Goal: Information Seeking & Learning: Learn about a topic

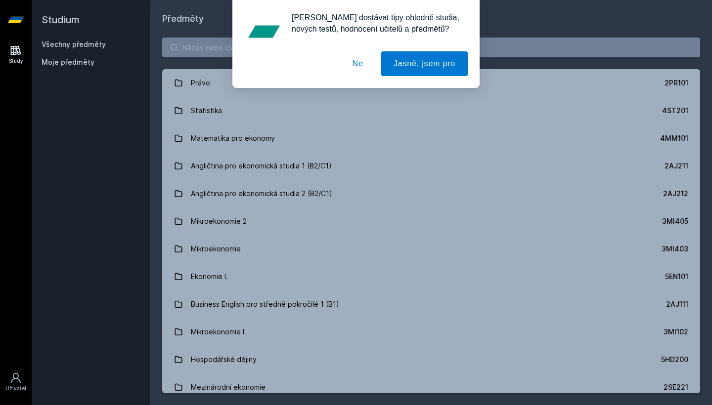
click at [356, 63] on button "Ne" at bounding box center [358, 63] width 36 height 25
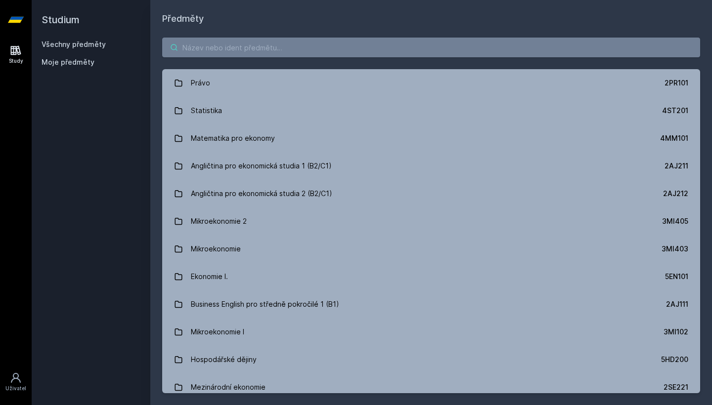
click at [296, 53] on input "search" at bounding box center [431, 48] width 538 height 20
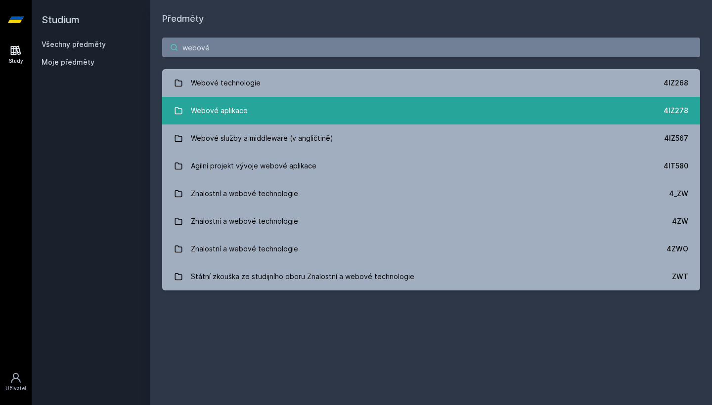
type input "webové"
click at [276, 114] on link "Webové aplikace 4IZ278" at bounding box center [431, 111] width 538 height 28
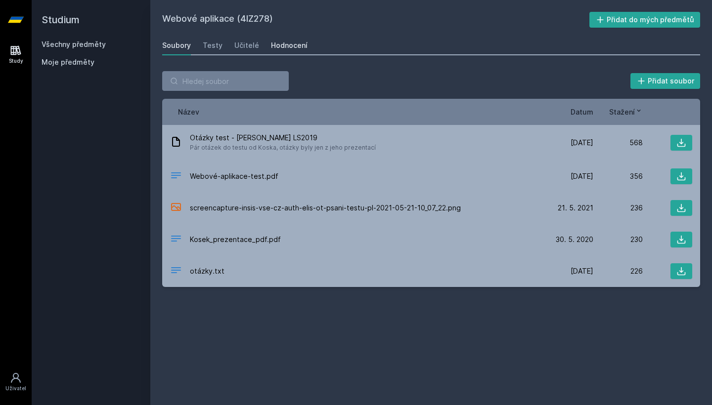
click at [287, 49] on div "Hodnocení" at bounding box center [289, 46] width 37 height 10
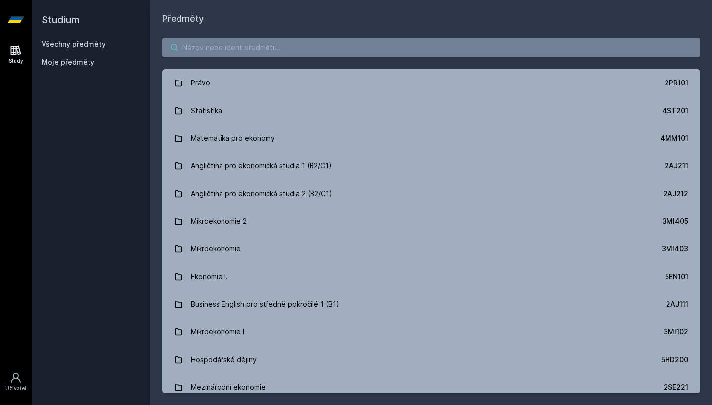
click at [219, 48] on input "search" at bounding box center [431, 48] width 538 height 20
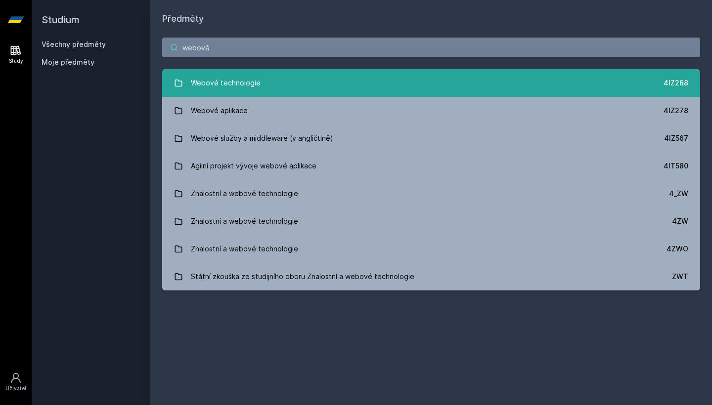
type input "webové"
click at [262, 83] on link "Webové technologie 4IZ268" at bounding box center [431, 83] width 538 height 28
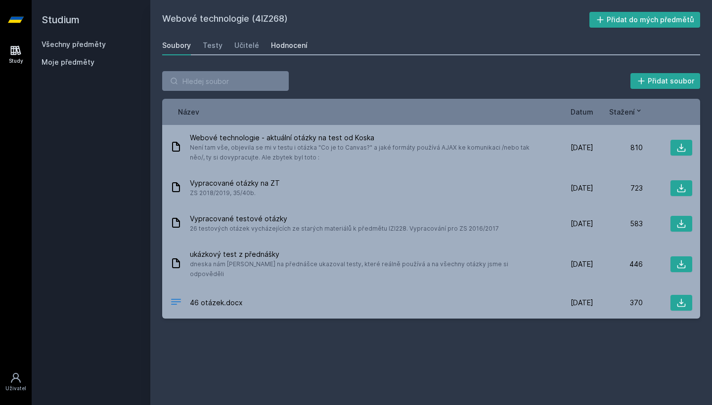
click at [285, 46] on div "Hodnocení" at bounding box center [289, 46] width 37 height 10
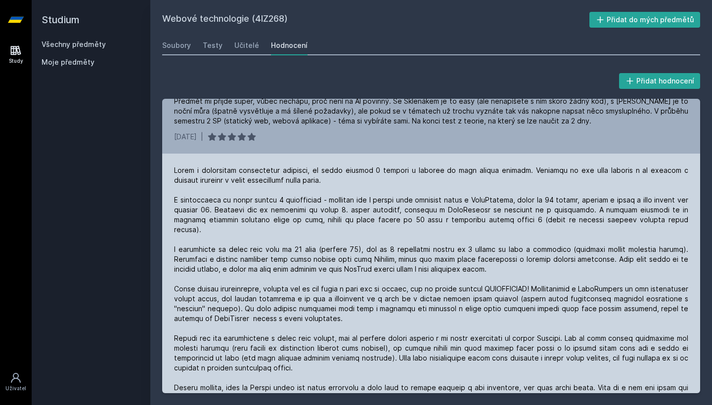
scroll to position [174, 0]
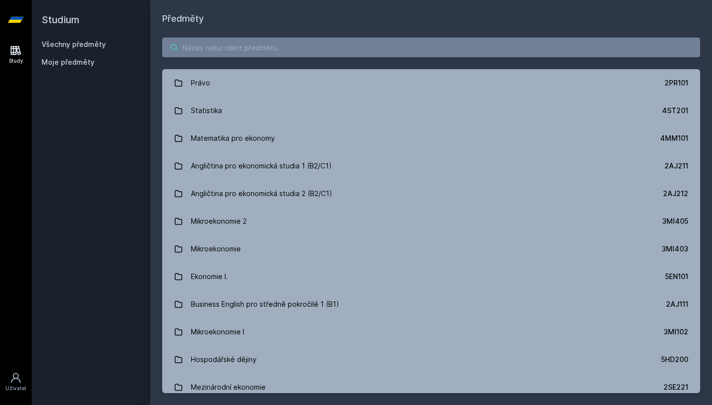
click at [329, 48] on input "search" at bounding box center [431, 48] width 538 height 20
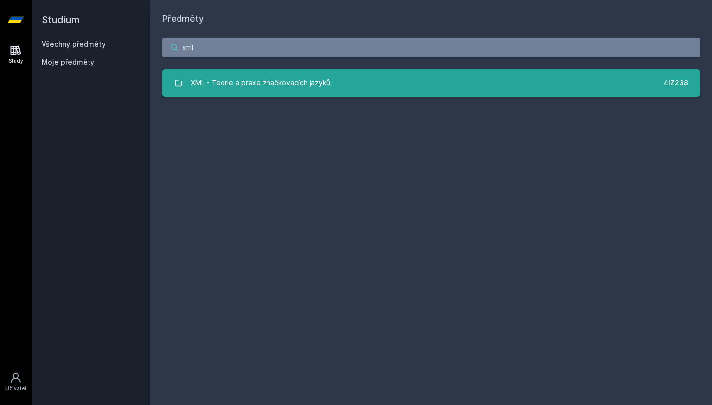
type input "xml"
click at [305, 83] on div "XML - Teorie a praxe značkovacích jazyků" at bounding box center [260, 83] width 139 height 20
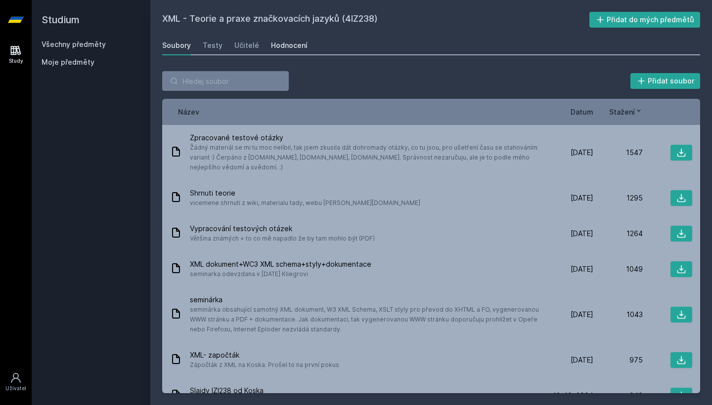
click at [280, 47] on div "Hodnocení" at bounding box center [289, 46] width 37 height 10
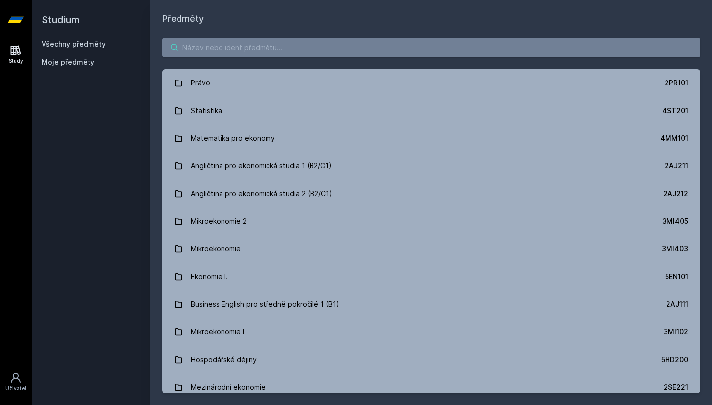
click at [434, 49] on input "search" at bounding box center [431, 48] width 538 height 20
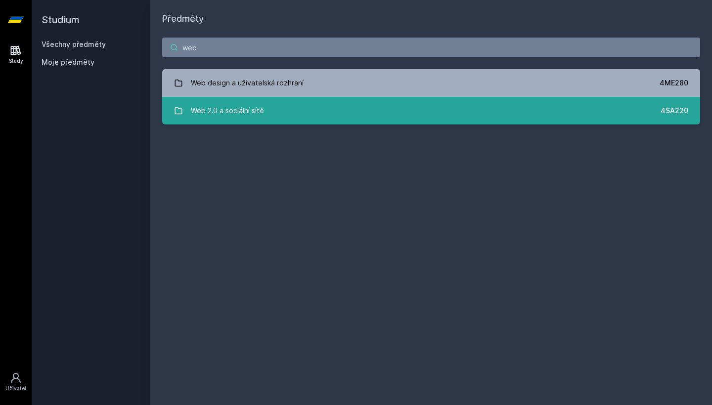
type input "web"
click at [323, 116] on link "Web 2.0 a sociální sítě 4SA220" at bounding box center [431, 111] width 538 height 28
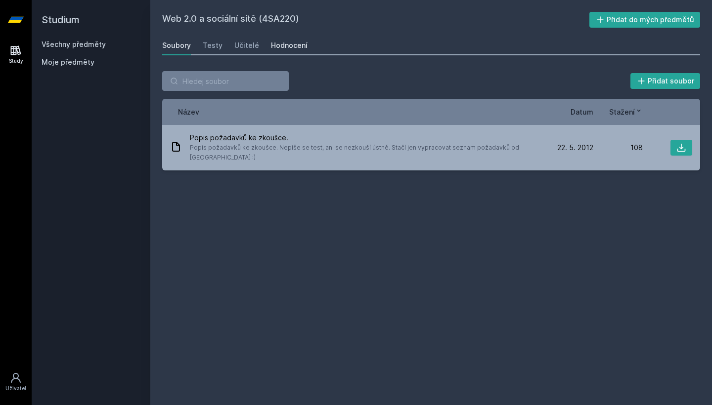
click at [285, 49] on div "Hodnocení" at bounding box center [289, 46] width 37 height 10
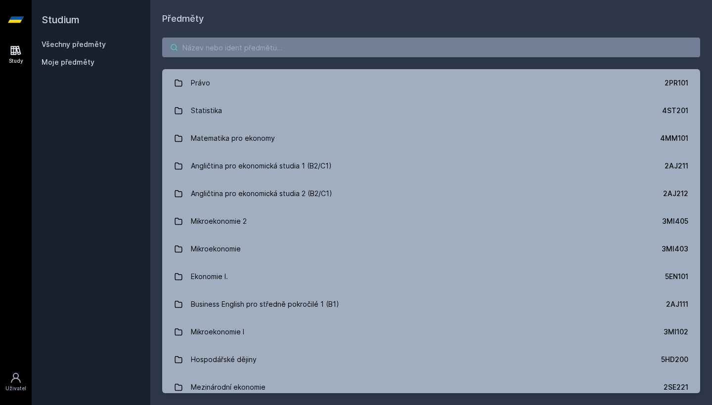
click at [216, 46] on input "search" at bounding box center [431, 48] width 538 height 20
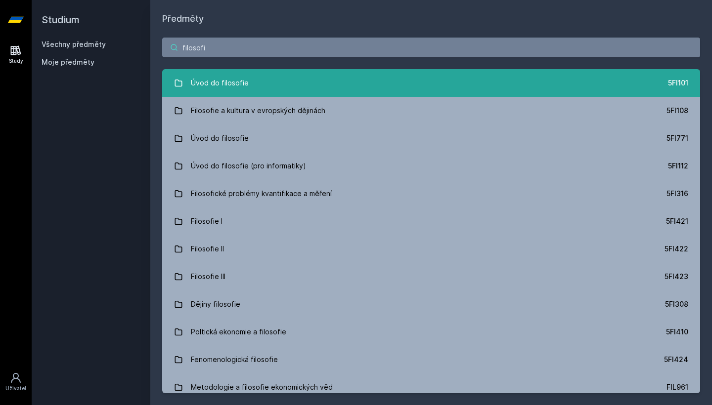
type input "filosofi"
click at [223, 86] on div "Úvod do filosofie" at bounding box center [220, 83] width 58 height 20
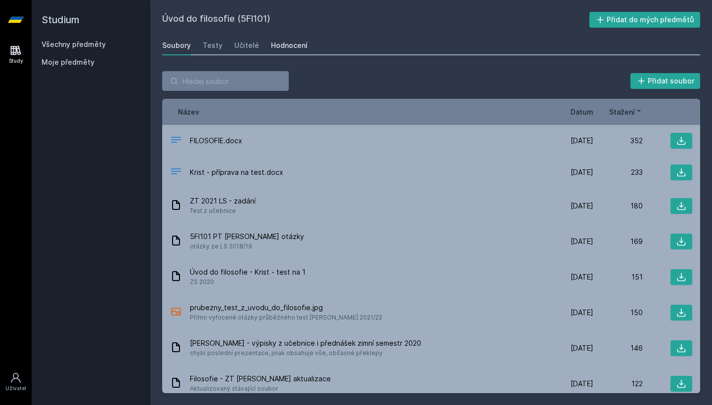
click at [283, 49] on div "Hodnocení" at bounding box center [289, 46] width 37 height 10
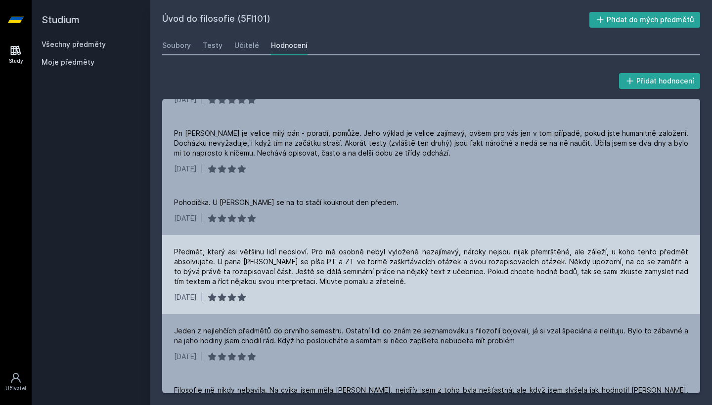
scroll to position [654, 0]
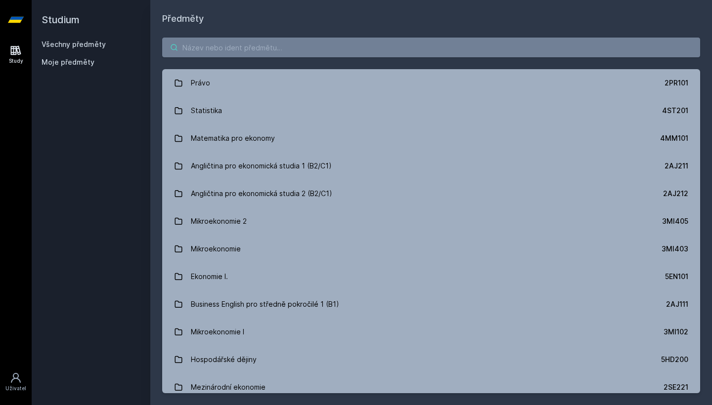
click at [418, 48] on input "search" at bounding box center [431, 48] width 538 height 20
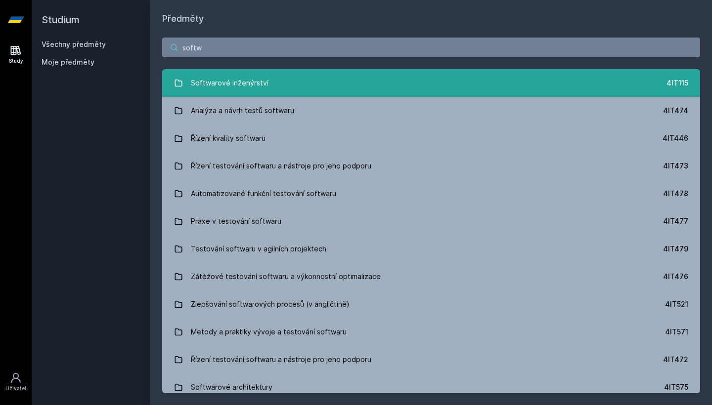
type input "softw"
click at [320, 87] on link "Softwarové inženýrství 4IT115" at bounding box center [431, 83] width 538 height 28
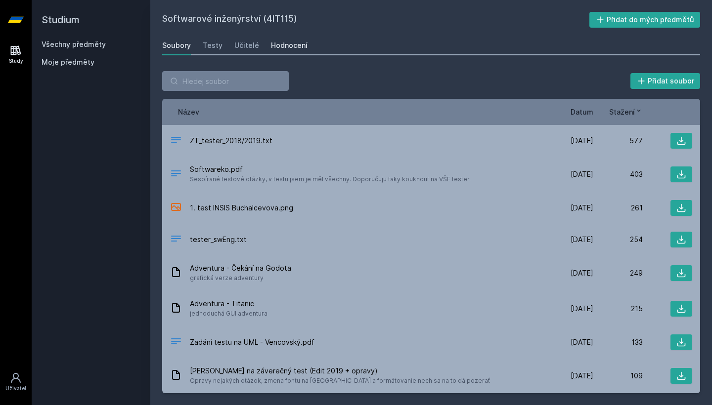
click at [290, 50] on link "Hodnocení" at bounding box center [289, 46] width 37 height 20
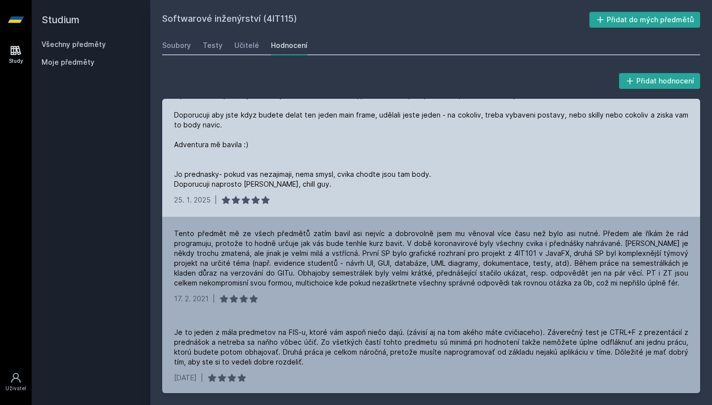
scroll to position [105, 0]
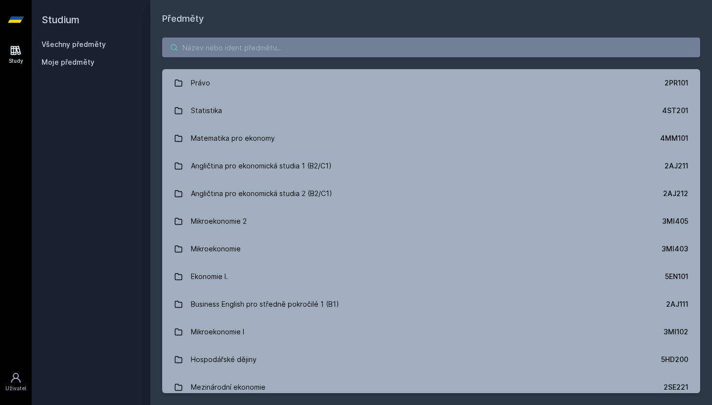
click at [211, 43] on input "search" at bounding box center [431, 48] width 538 height 20
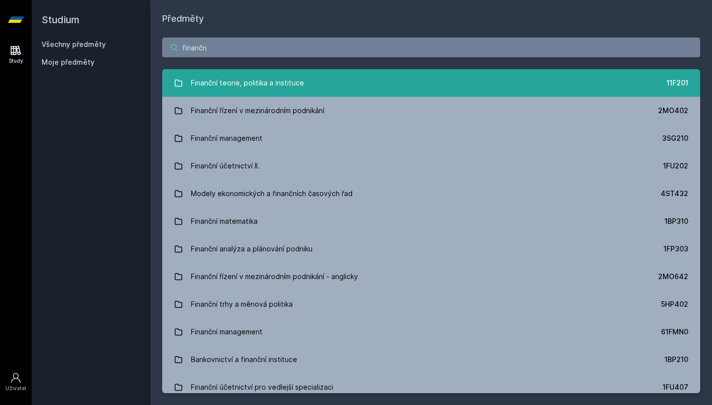
type input "finančn"
click at [236, 78] on div "Finanční teorie, politika a instituce" at bounding box center [247, 83] width 113 height 20
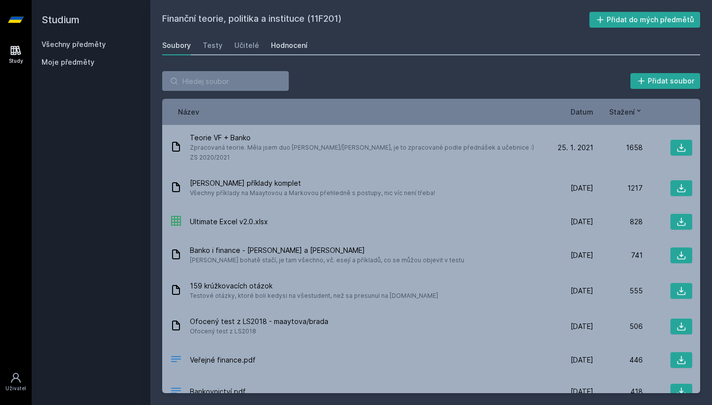
click at [283, 48] on div "Hodnocení" at bounding box center [289, 46] width 37 height 10
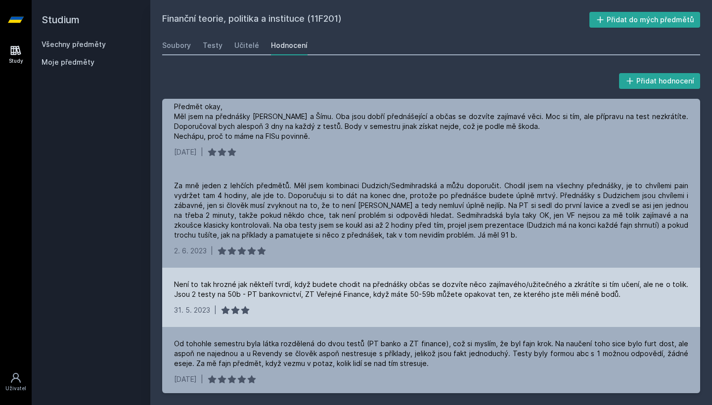
scroll to position [88, 0]
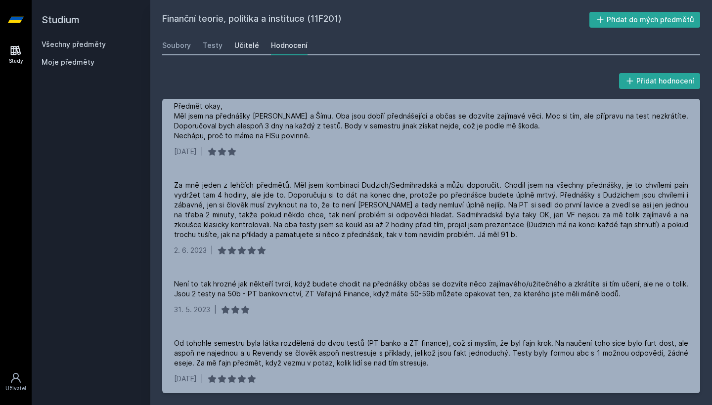
click at [252, 48] on div "Učitelé" at bounding box center [246, 46] width 25 height 10
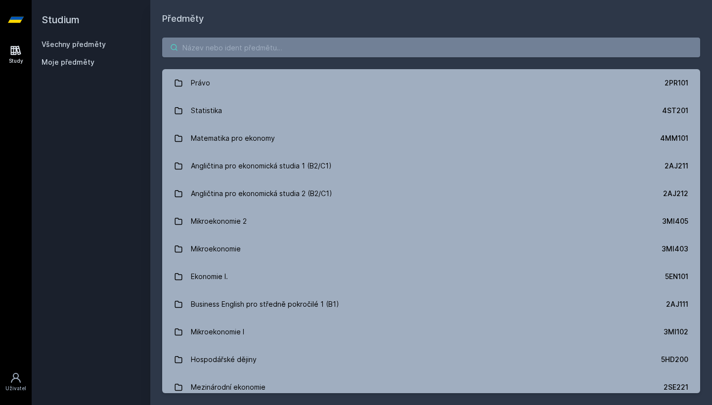
click at [266, 53] on input "search" at bounding box center [431, 48] width 538 height 20
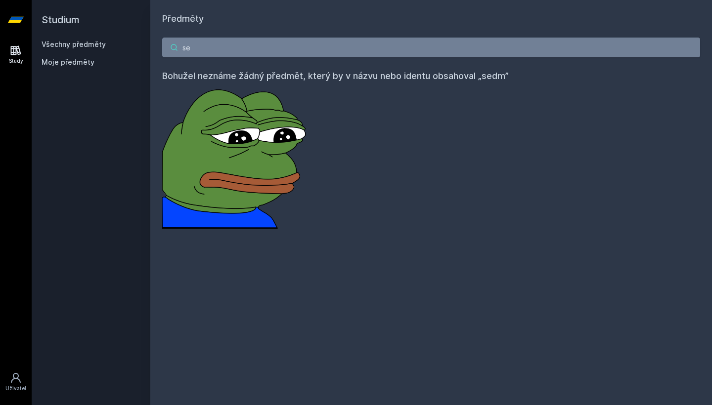
type input "s"
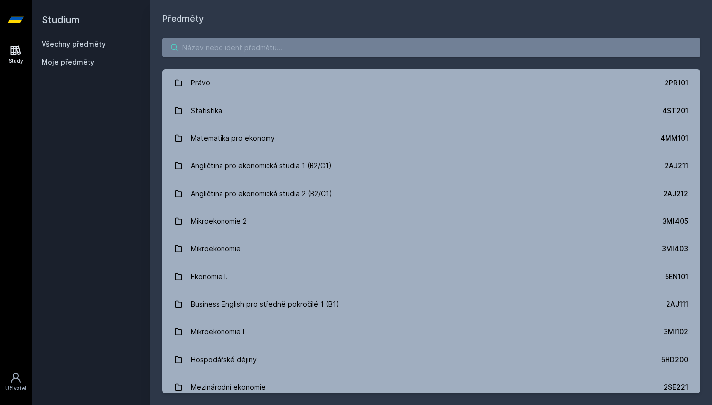
click at [433, 51] on input "search" at bounding box center [431, 48] width 538 height 20
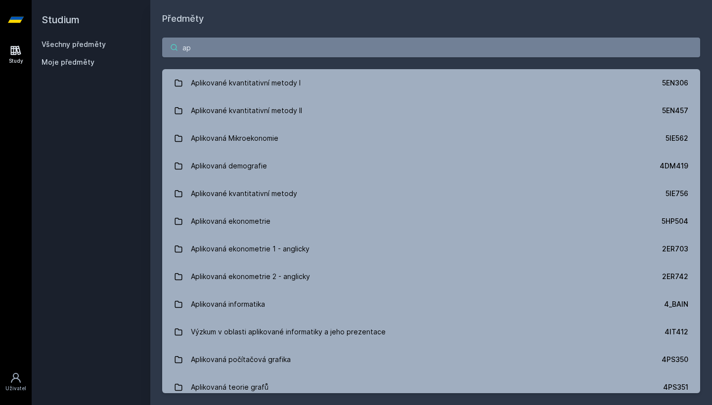
type input "a"
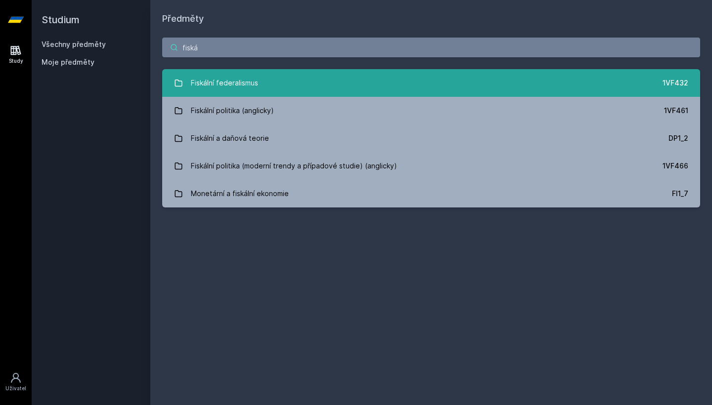
type input "fiská"
click at [501, 75] on link "Fiskální federalismus 1VF432" at bounding box center [431, 83] width 538 height 28
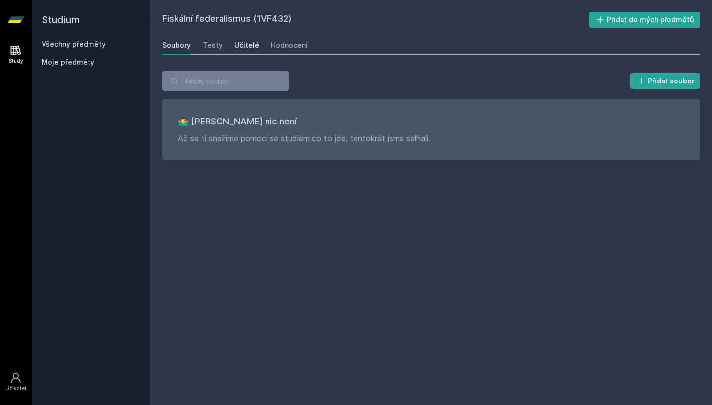
click at [249, 50] on link "Učitelé" at bounding box center [246, 46] width 25 height 20
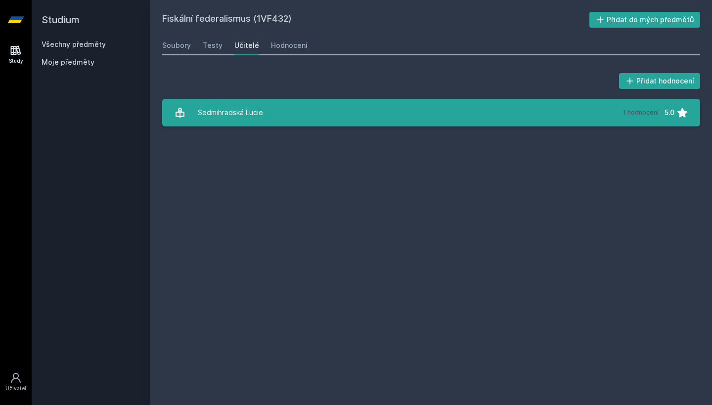
click at [269, 123] on link "Sedmihradská Lucie 1 hodnocení 5.0" at bounding box center [431, 113] width 538 height 28
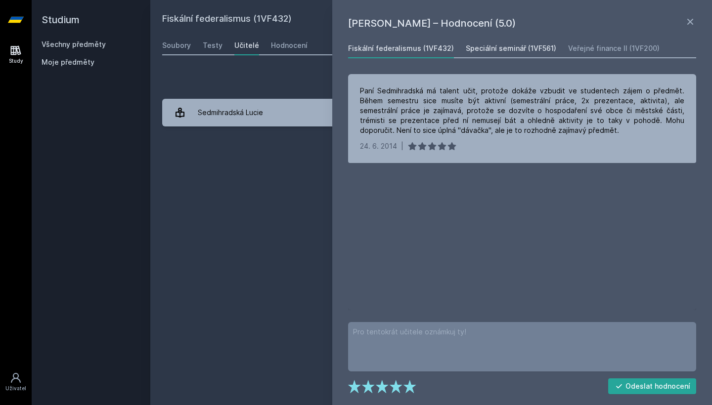
click at [524, 50] on div "Speciální seminář (1VF561)" at bounding box center [511, 48] width 90 height 10
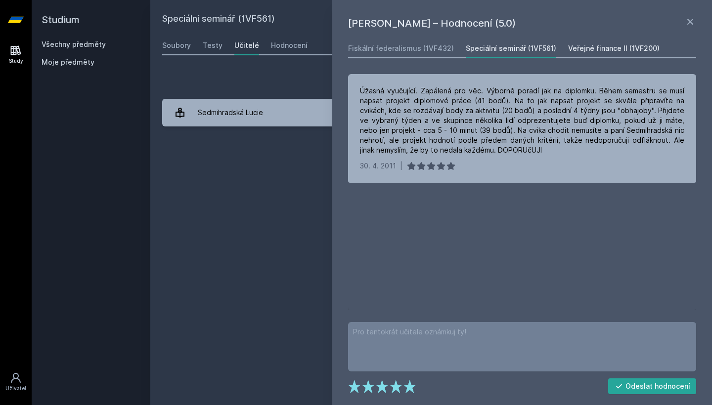
click at [581, 52] on div "Veřejné finance II (1VF200)" at bounding box center [613, 48] width 91 height 10
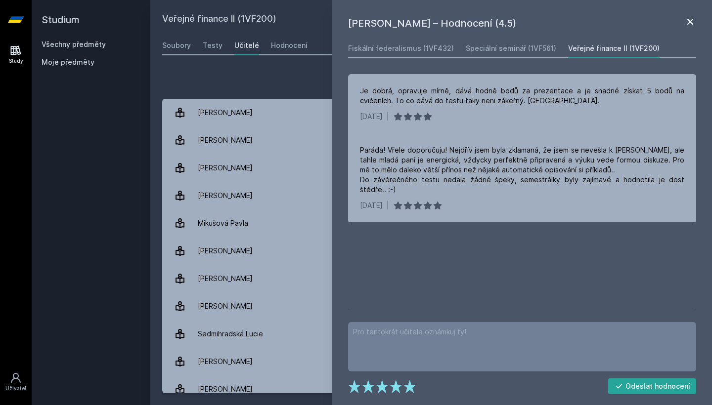
click at [688, 20] on icon at bounding box center [690, 22] width 6 height 6
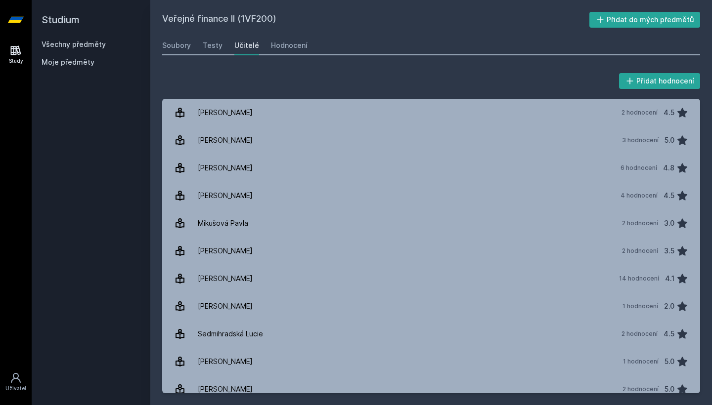
click at [77, 44] on link "Všechny předměty" at bounding box center [74, 44] width 64 height 8
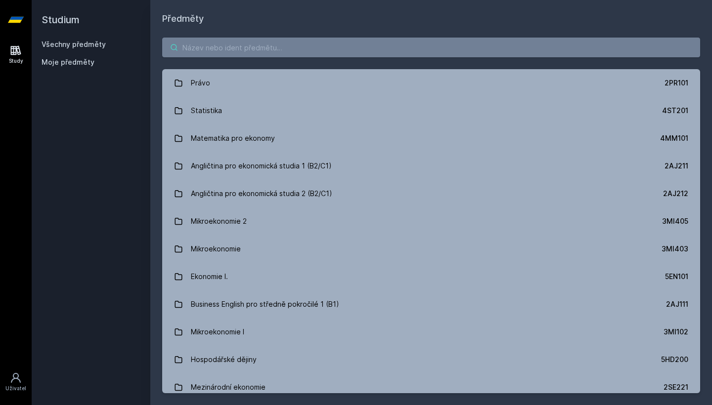
click at [239, 43] on input "search" at bounding box center [431, 48] width 538 height 20
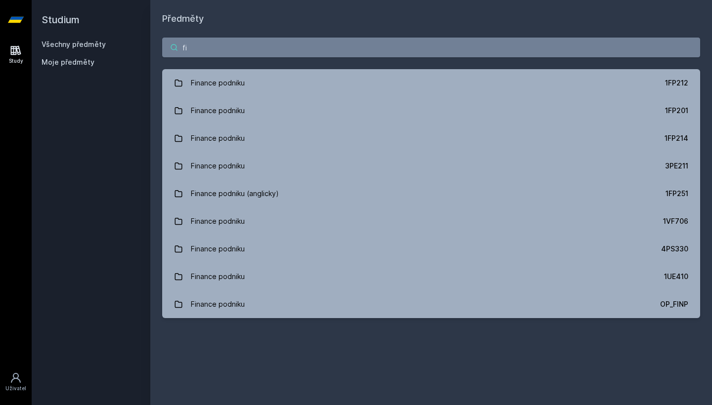
type input "f"
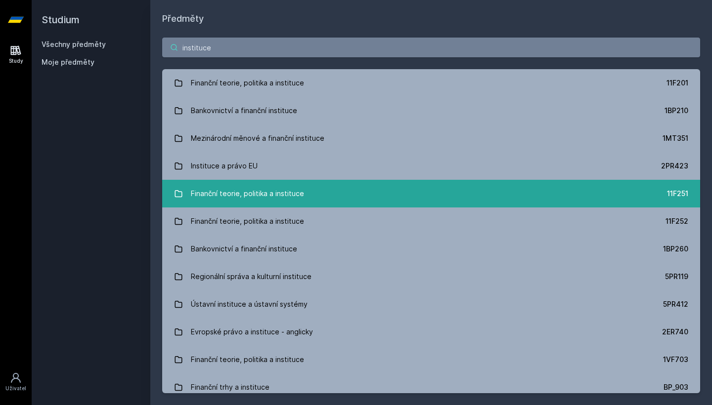
type input "instituce"
click at [336, 203] on link "Finanční teorie, politika a instituce 11F251" at bounding box center [431, 194] width 538 height 28
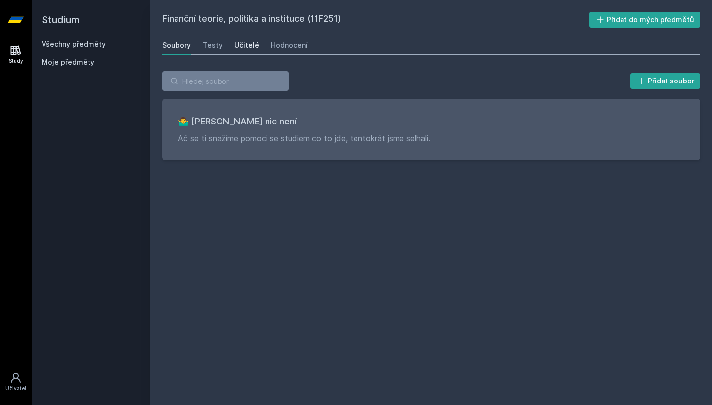
click at [234, 46] on div "Učitelé" at bounding box center [246, 46] width 25 height 10
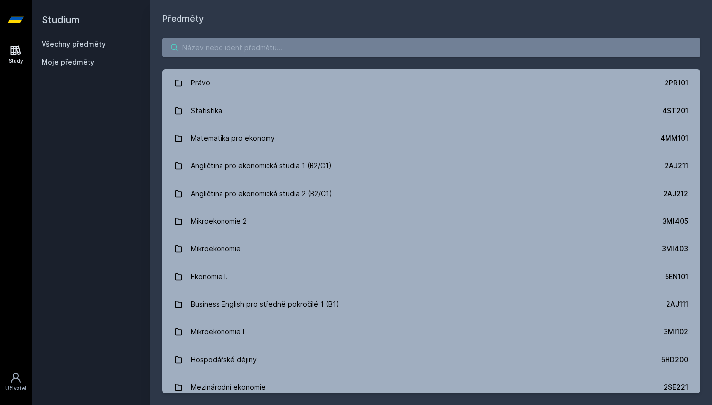
click at [330, 52] on input "search" at bounding box center [431, 48] width 538 height 20
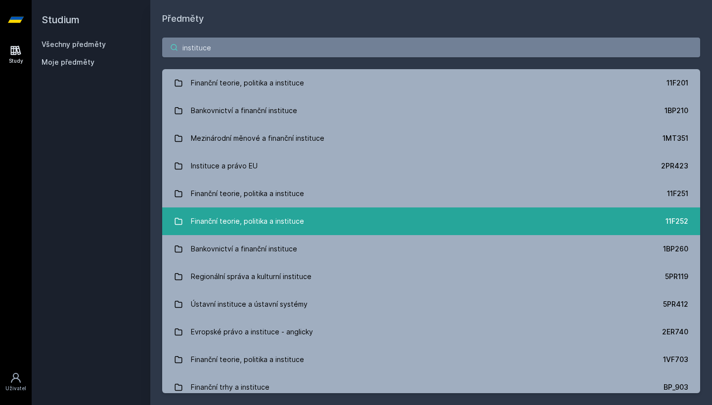
type input "instituce"
click at [354, 222] on link "Finanční teorie, politika a instituce 11F252" at bounding box center [431, 222] width 538 height 28
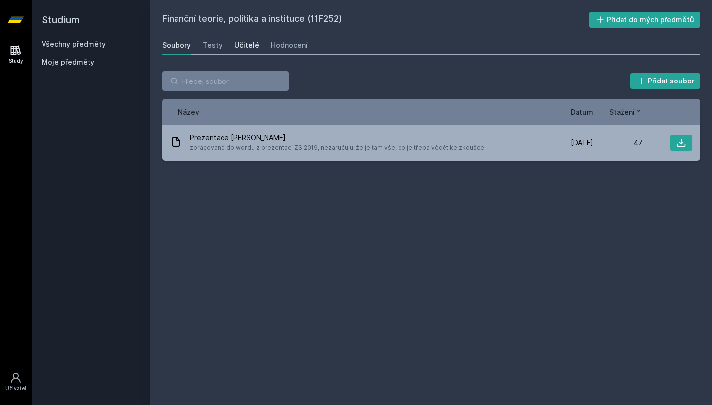
click at [237, 45] on div "Učitelé" at bounding box center [246, 46] width 25 height 10
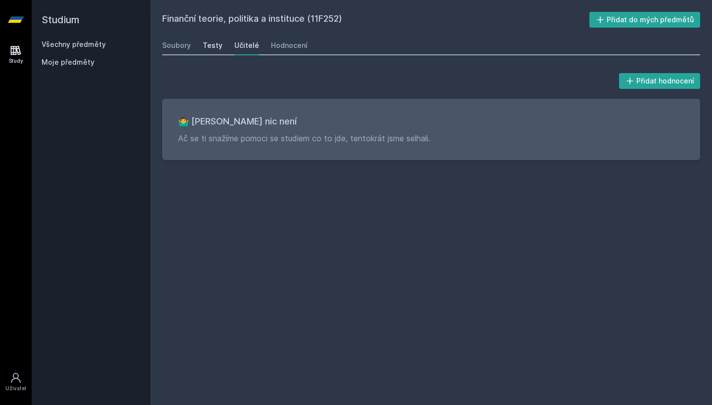
click at [217, 45] on div "Testy" at bounding box center [213, 46] width 20 height 10
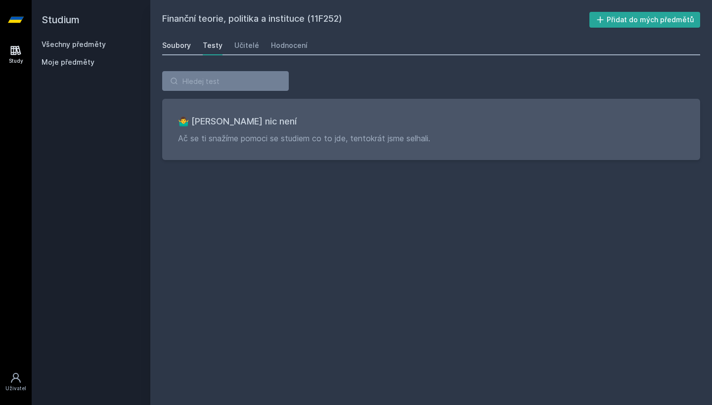
click at [185, 45] on div "Soubory" at bounding box center [176, 46] width 29 height 10
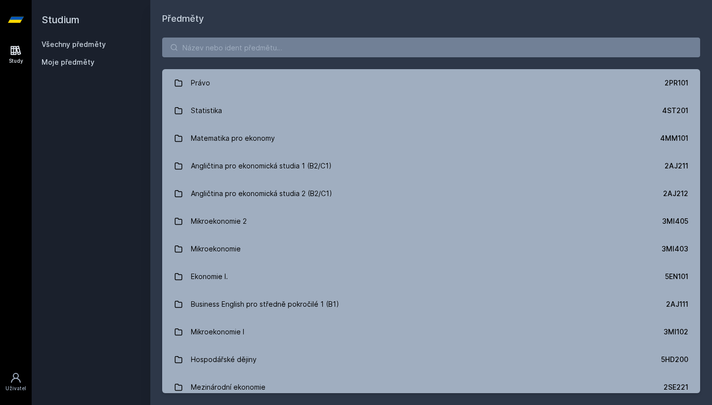
click at [254, 57] on div "Právo 2PR101 Statistika 4ST201 Matematika pro ekonomy 4MM101 Angličtina pro eko…" at bounding box center [430, 216] width 561 height 380
click at [270, 45] on input "search" at bounding box center [431, 48] width 538 height 20
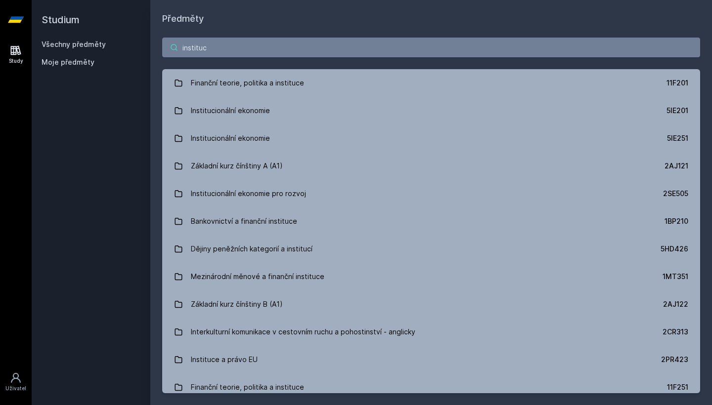
type input "instituce"
